Goal: Transaction & Acquisition: Obtain resource

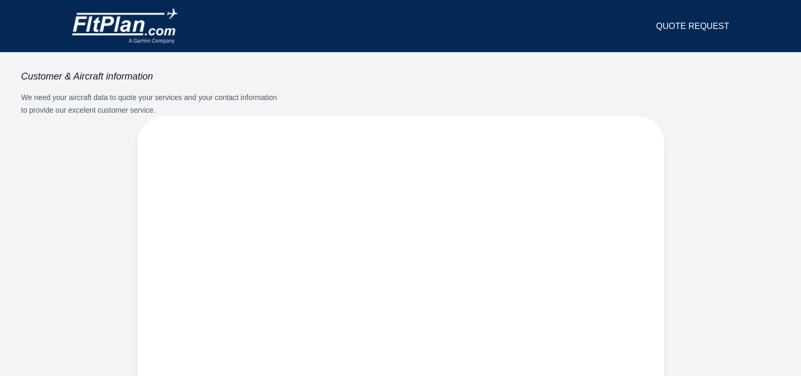
select select "**"
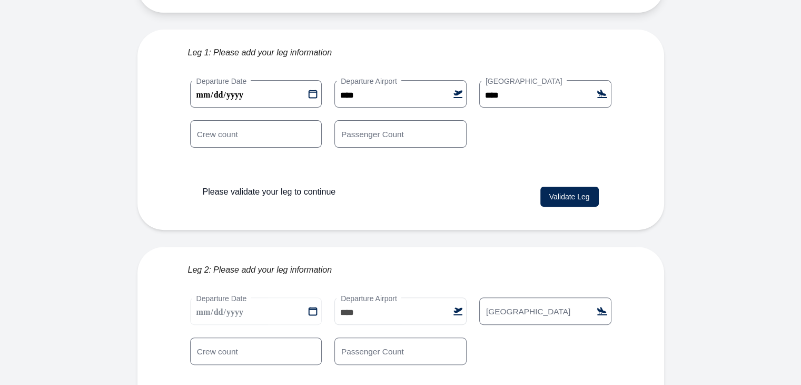
scroll to position [285, 0]
click at [388, 120] on input "*" at bounding box center [401, 133] width 132 height 27
type input "*"
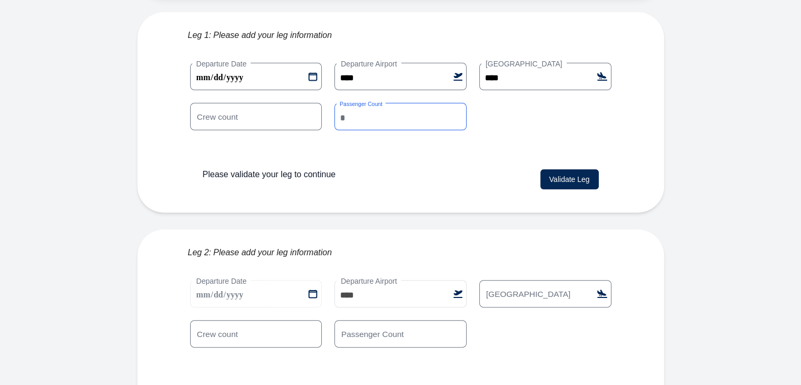
scroll to position [319, 0]
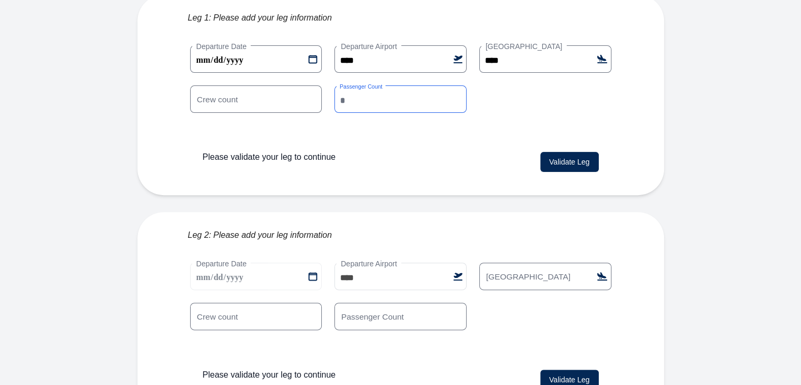
type input "*"
click at [555, 152] on button "Validate Leg" at bounding box center [570, 162] width 58 height 20
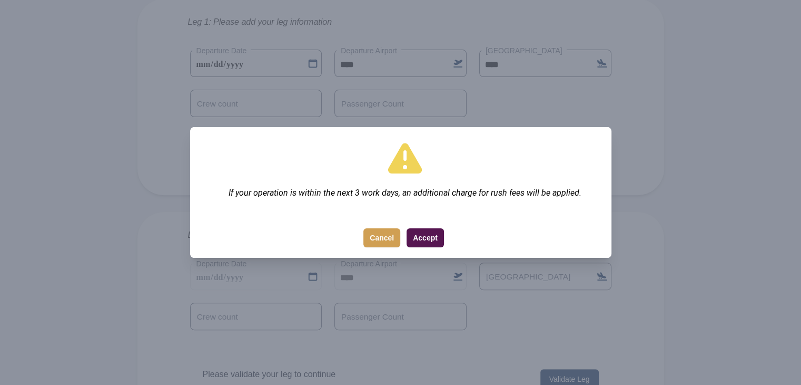
click at [406, 243] on div "Accept Cancel" at bounding box center [401, 238] width 422 height 39
click at [420, 243] on button "Accept" at bounding box center [425, 237] width 37 height 19
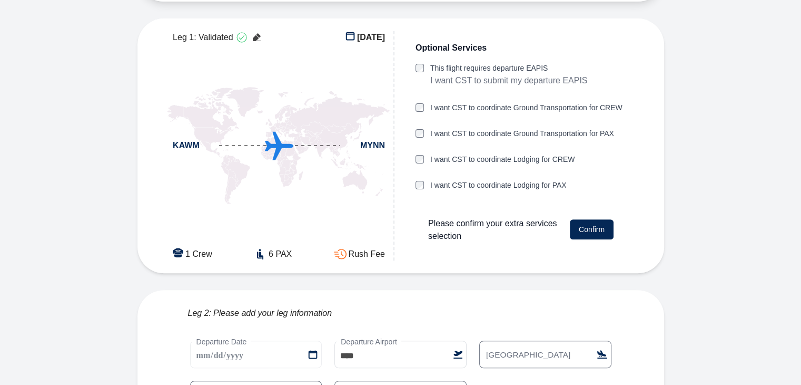
scroll to position [296, 0]
click at [524, 62] on label "This flight requires departure EAPIS" at bounding box center [510, 67] width 158 height 11
click at [591, 219] on button "Confirm" at bounding box center [592, 229] width 44 height 20
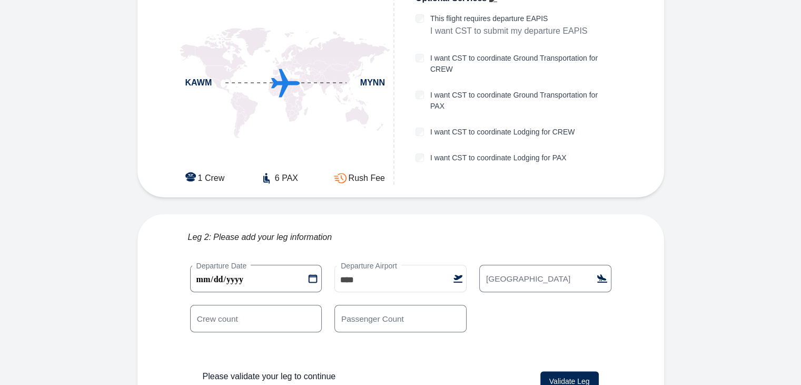
scroll to position [347, 0]
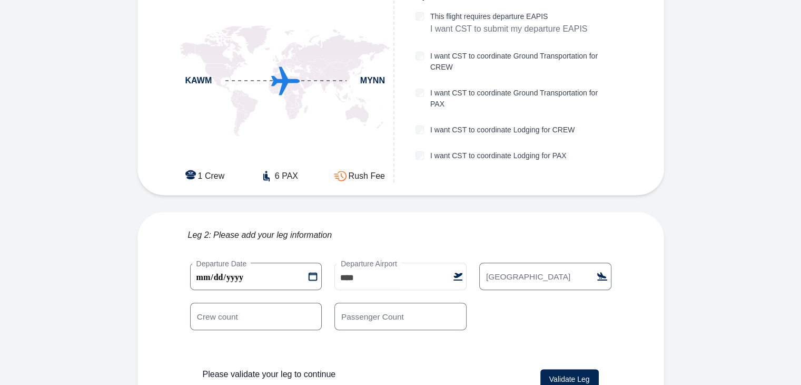
click at [534, 270] on label "[GEOGRAPHIC_DATA]" at bounding box center [529, 276] width 94 height 12
click at [534, 262] on input "[GEOGRAPHIC_DATA]" at bounding box center [546, 275] width 132 height 27
type input "****"
click at [425, 302] on input "*" at bounding box center [401, 315] width 132 height 27
type input "*"
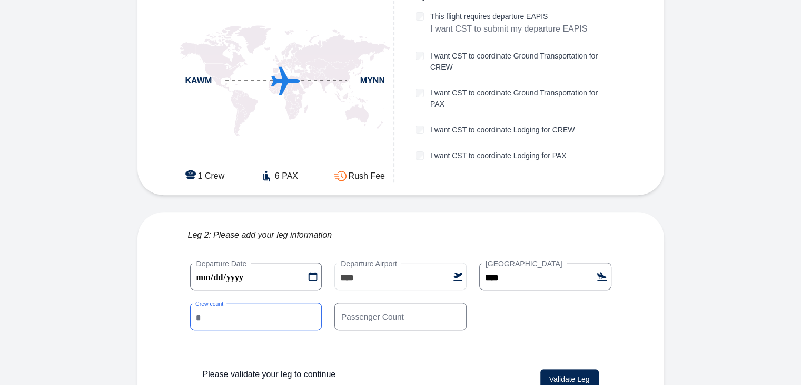
click at [250, 302] on input "*" at bounding box center [256, 315] width 132 height 27
type input "*"
click at [566, 369] on button "Validate Leg" at bounding box center [570, 379] width 58 height 20
click at [311, 262] on 1 "**********" at bounding box center [256, 275] width 132 height 27
type 1 "**********"
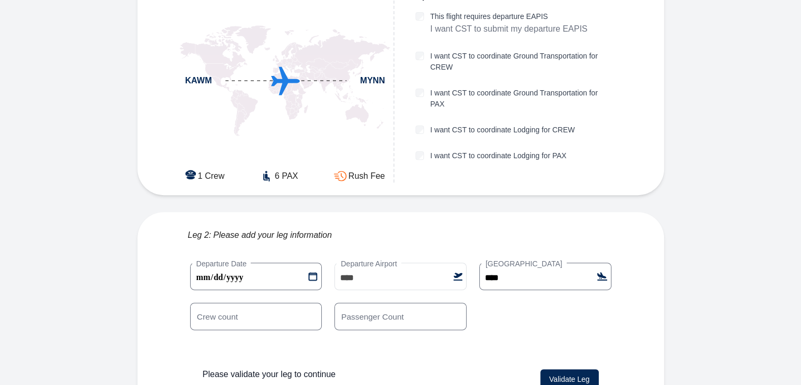
click at [581, 366] on div "Validate Leg" at bounding box center [570, 379] width 58 height 27
click at [565, 369] on button "Validate Leg" at bounding box center [570, 379] width 58 height 20
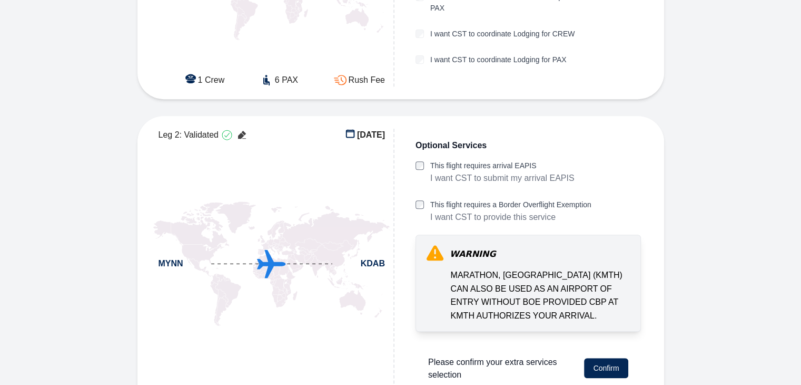
scroll to position [274, 0]
click at [434, 160] on label "This flight requires arrival EAPIS" at bounding box center [503, 165] width 144 height 11
click at [600, 358] on button "Confirm" at bounding box center [606, 368] width 44 height 20
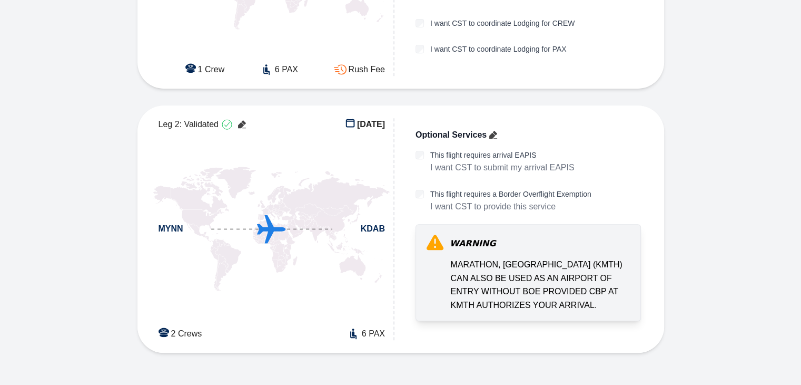
scroll to position [464, 0]
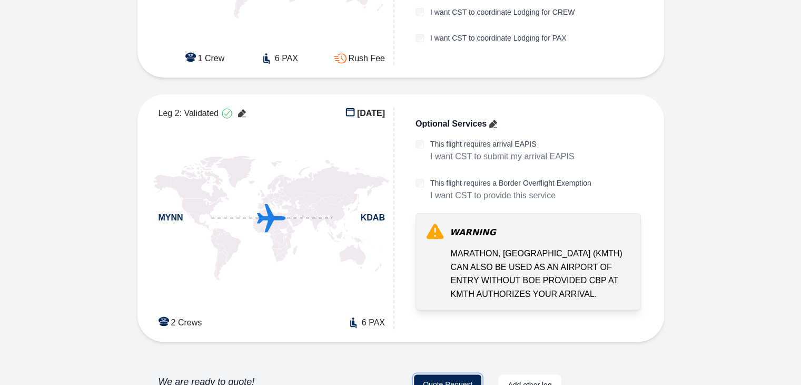
click at [459, 374] on button "Quote Request" at bounding box center [447, 384] width 67 height 21
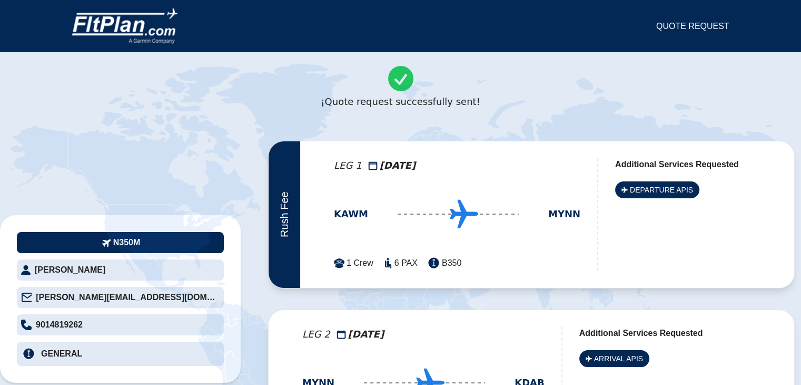
click at [266, 100] on icon at bounding box center [282, 116] width 132 height 104
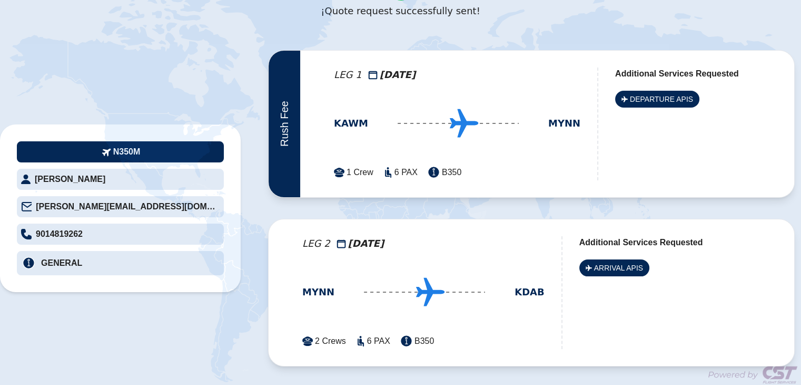
scroll to position [93, 0]
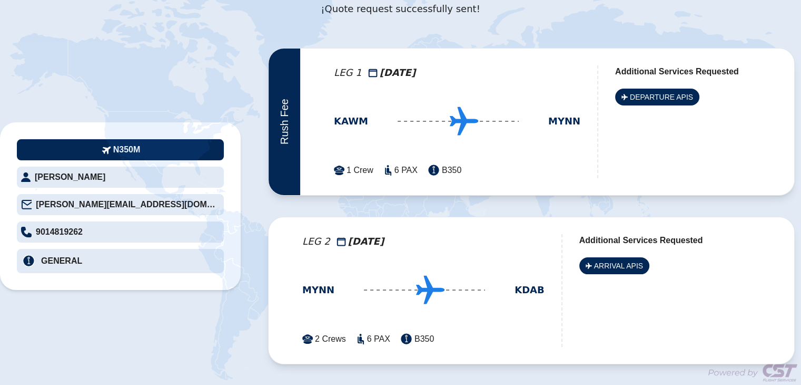
click at [435, 334] on div "2 Crews 6 PAX B350" at bounding box center [423, 339] width 242 height 16
click at [364, 282] on div at bounding box center [424, 289] width 121 height 15
click at [325, 183] on div "LEG 1 [DATE] KAWM MYNN 1 Crew 6 PAX B350 Additional Services Requested DEPARTUR…" at bounding box center [571, 121] width 543 height 146
click at [395, 168] on span "6 PAX" at bounding box center [406, 170] width 23 height 13
click at [279, 130] on span "Rush Fee" at bounding box center [285, 122] width 12 height 46
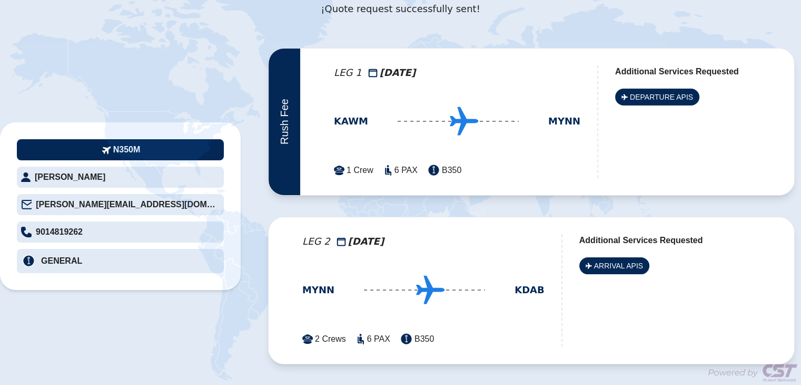
click at [347, 114] on div "KAWM MYNN" at bounding box center [457, 121] width 247 height 15
click at [630, 97] on span "DEPARTURE APIS" at bounding box center [661, 97] width 63 height 11
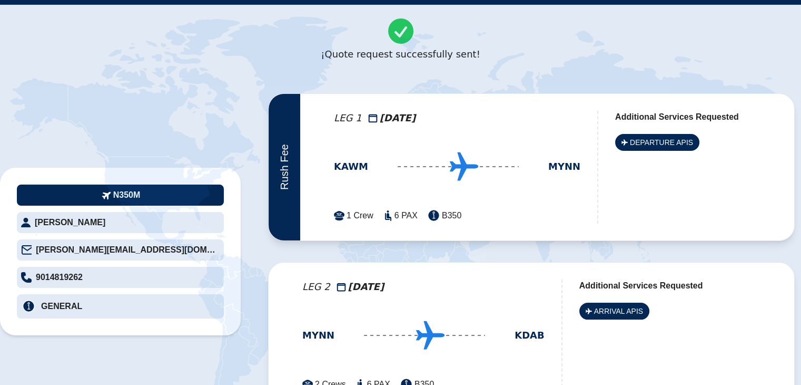
scroll to position [0, 0]
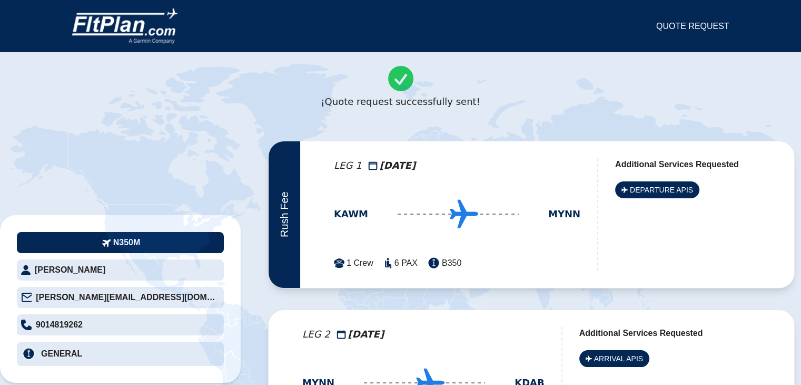
click at [508, 132] on icon at bounding box center [400, 268] width 801 height 432
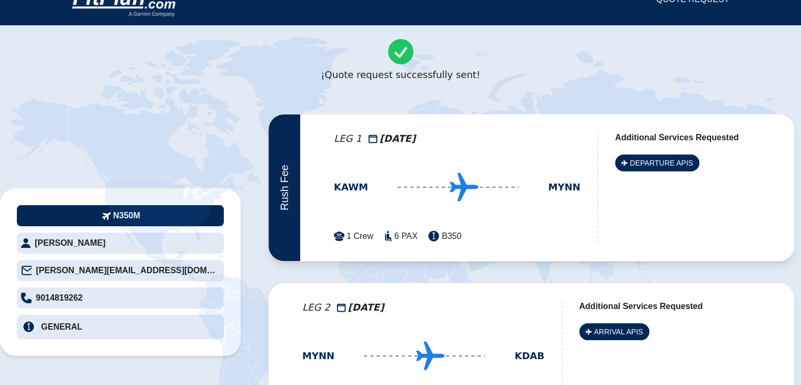
scroll to position [93, 0]
